Goal: Communication & Community: Answer question/provide support

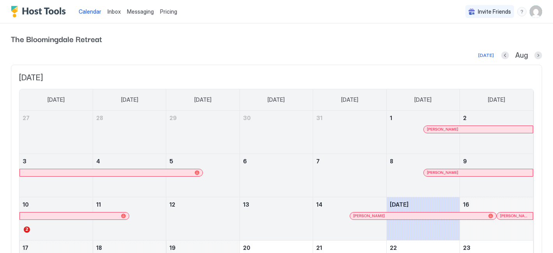
click at [134, 16] on div "Messaging" at bounding box center [140, 11] width 33 height 14
click at [136, 14] on span "Messaging" at bounding box center [140, 11] width 27 height 7
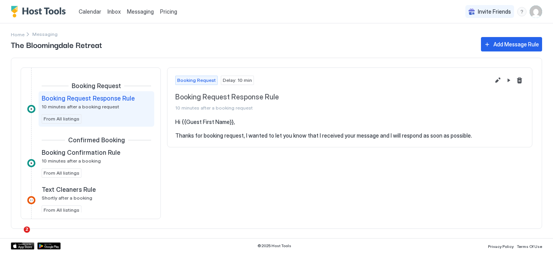
click at [130, 10] on span "Messaging" at bounding box center [140, 11] width 27 height 7
click at [108, 14] on span "Inbox" at bounding box center [114, 11] width 13 height 7
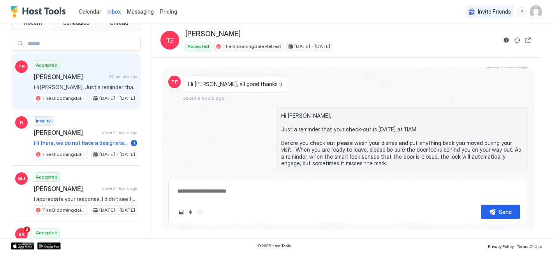
scroll to position [882, 0]
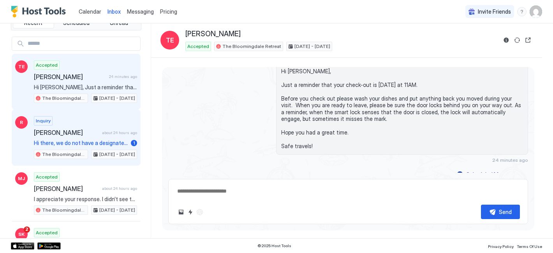
click at [95, 126] on div "Inquiry [PERSON_NAME] about 24 hours ago Hi there, we do not have a designated …" at bounding box center [85, 137] width 103 height 43
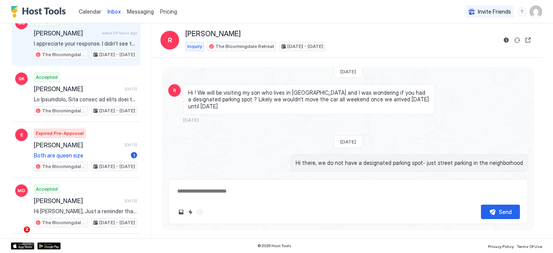
scroll to position [174, 0]
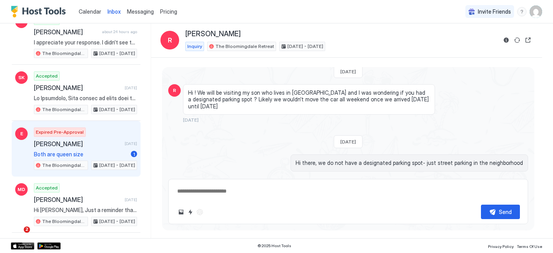
click at [75, 137] on div "Expired Pre-Approval [PERSON_NAME] [DATE] Both are queen size 1 The Bloomingdal…" at bounding box center [85, 148] width 103 height 43
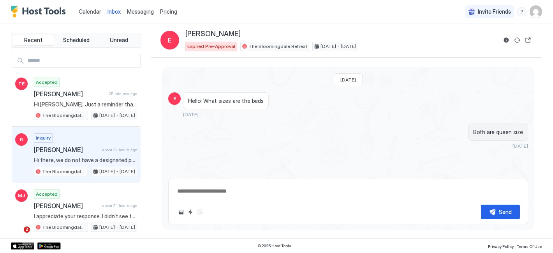
click at [66, 148] on span "[PERSON_NAME]" at bounding box center [66, 150] width 65 height 8
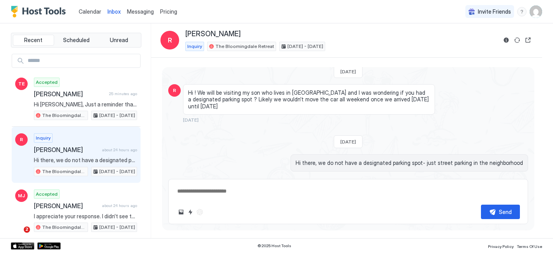
type textarea "*"
